Goal: Download file/media

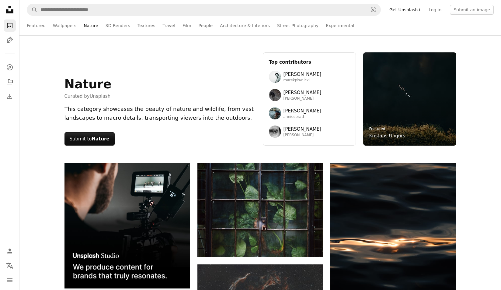
scroll to position [279, 0]
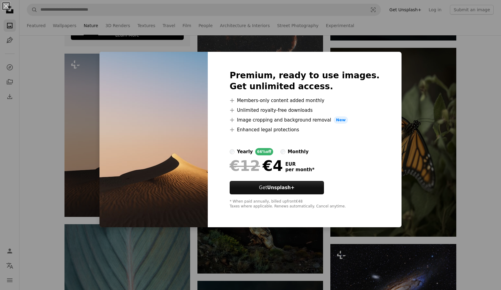
click at [400, 53] on div "An X shape Premium, ready to use images. Get unlimited access. A plus sign Memb…" at bounding box center [250, 145] width 501 height 290
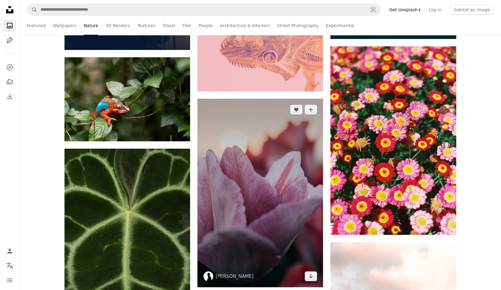
scroll to position [2862, 0]
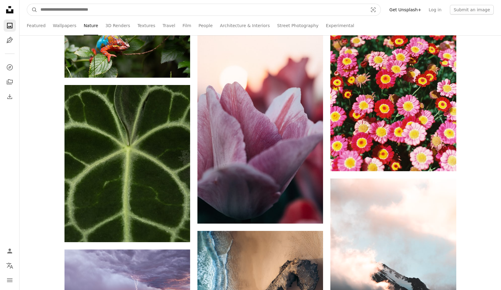
click at [105, 9] on input "Find visuals sitewide" at bounding box center [201, 10] width 328 height 12
type input "**********"
click at [32, 10] on button "A magnifying glass" at bounding box center [32, 10] width 10 height 12
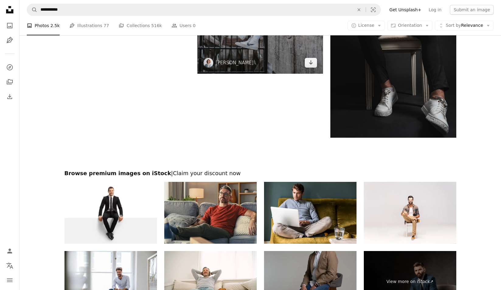
scroll to position [1245, 0]
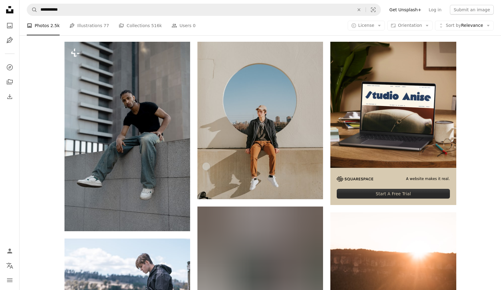
scroll to position [98, 0]
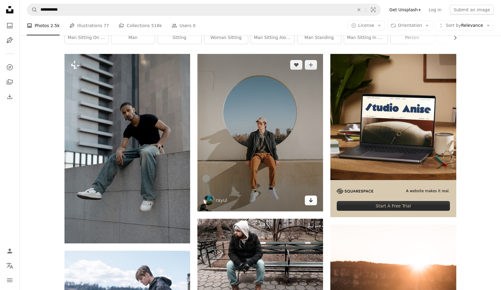
click at [309, 202] on icon "Arrow pointing down" at bounding box center [310, 199] width 5 height 7
